Goal: Transaction & Acquisition: Purchase product/service

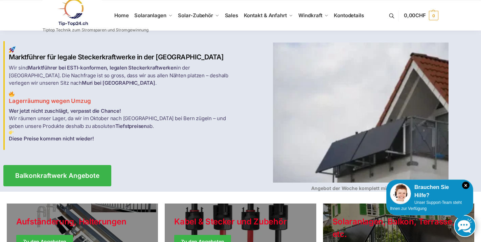
drag, startPoint x: 467, startPoint y: 185, endPoint x: 420, endPoint y: 168, distance: 50.5
click at [467, 185] on icon "×" at bounding box center [465, 185] width 7 height 7
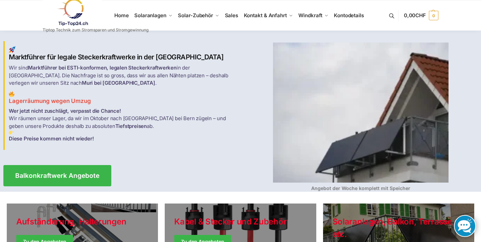
click at [343, 146] on img at bounding box center [361, 113] width 176 height 140
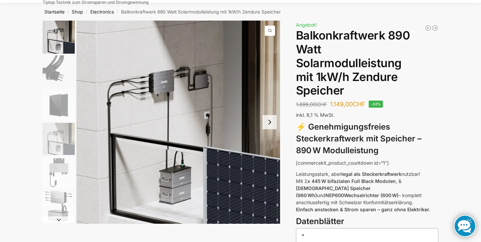
scroll to position [19, 0]
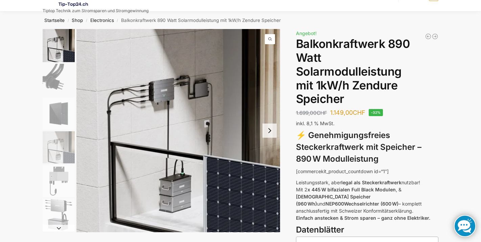
click at [55, 83] on img "2 / 6" at bounding box center [59, 80] width 32 height 32
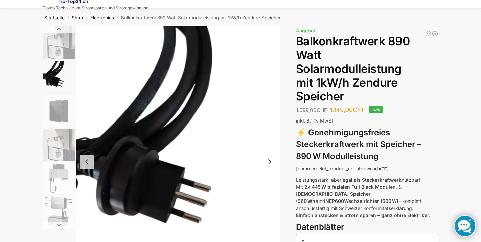
scroll to position [22, 0]
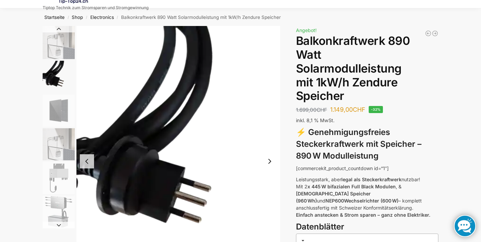
click at [61, 114] on img "3 / 6" at bounding box center [59, 111] width 32 height 32
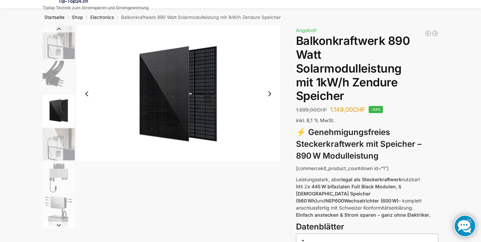
click at [60, 143] on img "4 / 6" at bounding box center [59, 145] width 32 height 32
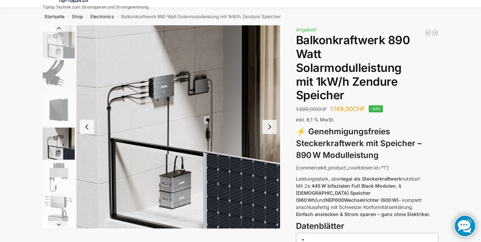
click at [56, 175] on img "5 / 6" at bounding box center [59, 178] width 32 height 32
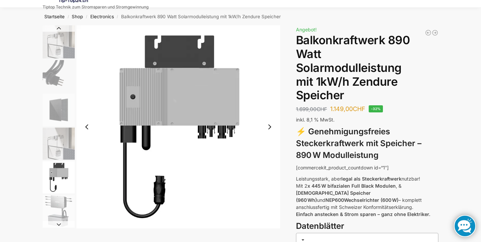
scroll to position [25, 0]
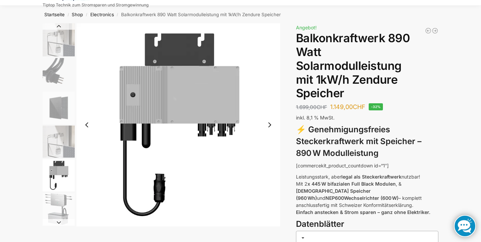
click at [52, 201] on img "6 / 6" at bounding box center [59, 209] width 32 height 32
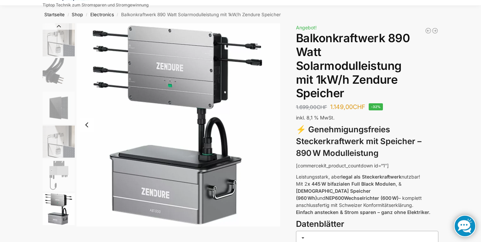
click at [50, 218] on img "6 / 6" at bounding box center [59, 209] width 32 height 32
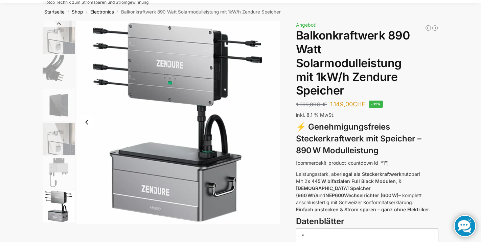
scroll to position [27, 0]
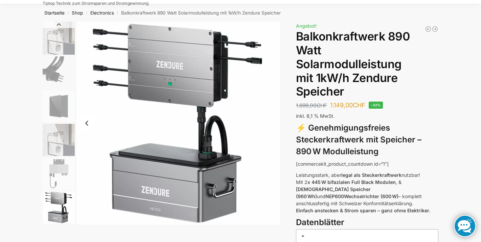
click at [66, 132] on img "4 / 6" at bounding box center [59, 140] width 32 height 32
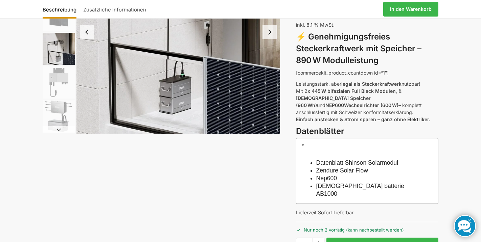
scroll to position [120, 0]
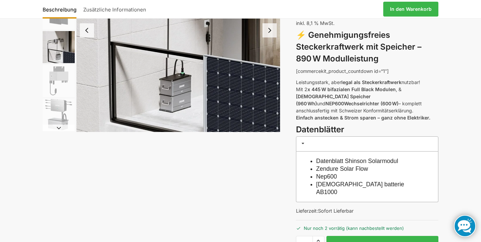
click at [304, 141] on span at bounding box center [302, 143] width 5 height 5
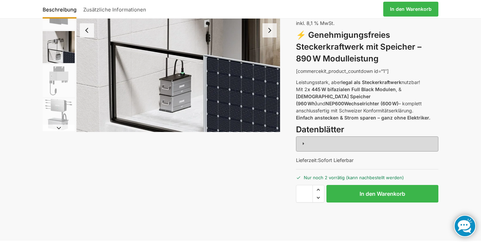
click at [304, 141] on span at bounding box center [302, 143] width 5 height 5
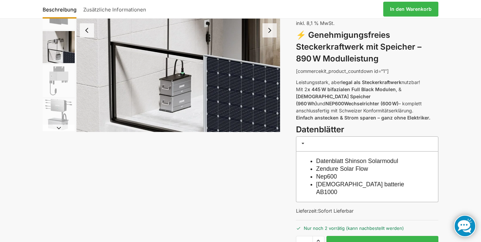
click at [334, 158] on link "Datenblatt Shinson Solarmodul" at bounding box center [357, 161] width 82 height 7
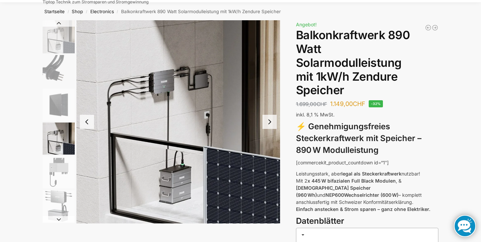
scroll to position [0, 0]
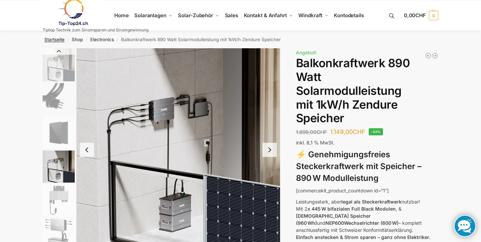
click at [54, 40] on link "Startseite" at bounding box center [54, 39] width 20 height 5
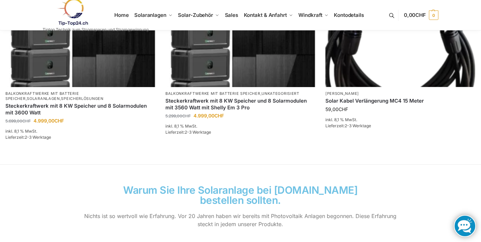
scroll to position [525, 0]
